Goal: Ask a question

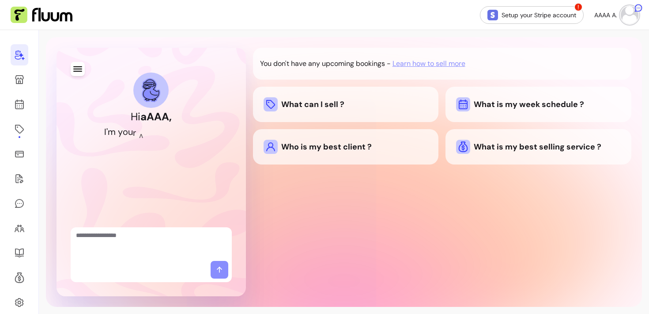
click at [171, 244] on textarea "Ask me anything..." at bounding box center [151, 244] width 151 height 26
type textarea "*"
click at [345, 160] on div "Who is my best client ?" at bounding box center [346, 146] width 186 height 35
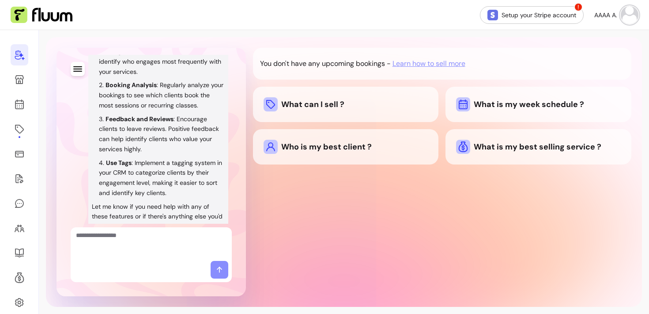
scroll to position [274, 0]
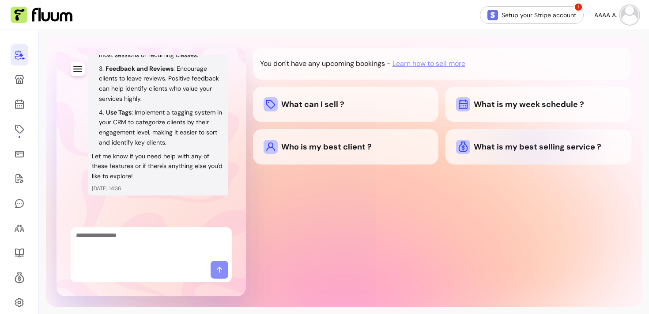
click at [533, 144] on div "What is my best selling service ?" at bounding box center [538, 147] width 165 height 14
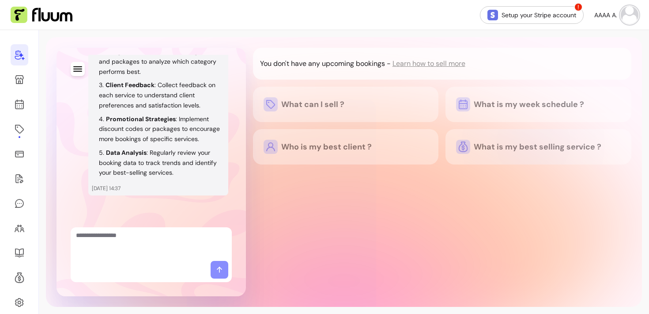
scroll to position [649, 0]
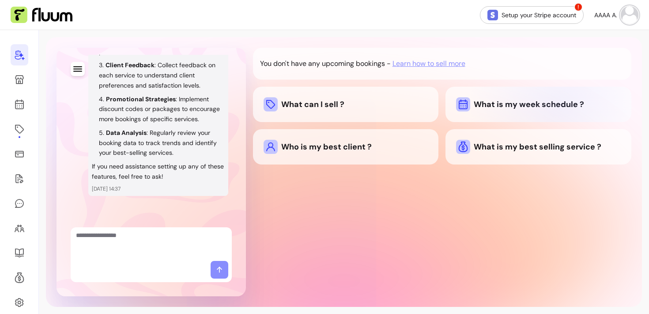
click at [560, 105] on div "What is my week schedule ?" at bounding box center [538, 104] width 165 height 14
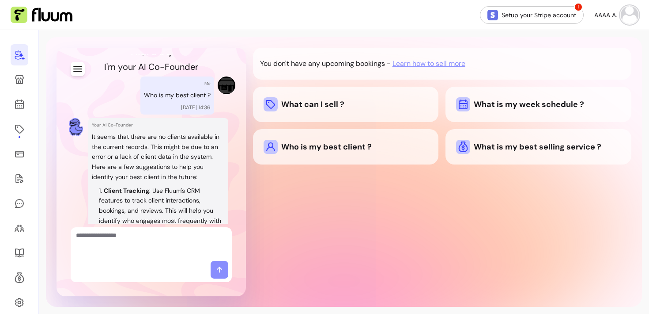
scroll to position [67, 0]
